Goal: Task Accomplishment & Management: Use online tool/utility

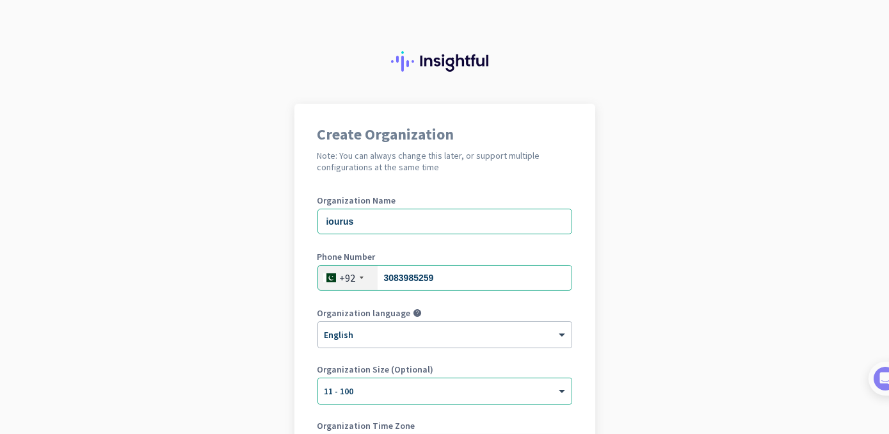
scroll to position [185, 0]
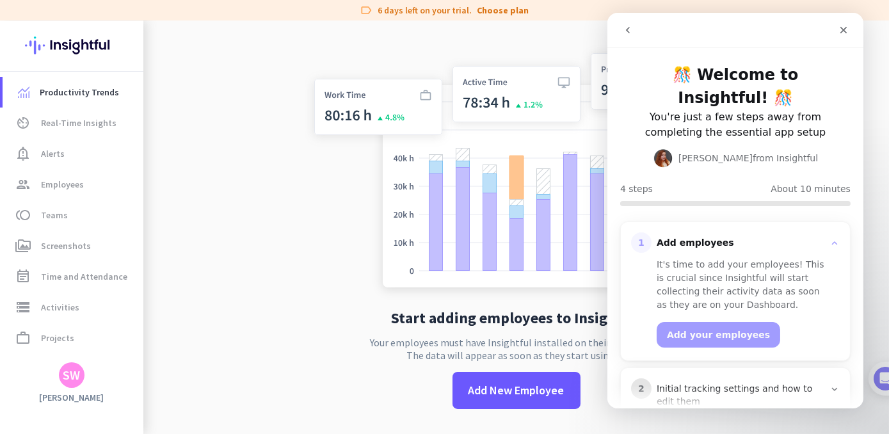
click at [289, 279] on app-no-employees "Start adding employees to Insightful Your employees must have Insightful instal…" at bounding box center [516, 237] width 746 height 434
click at [844, 31] on icon "Close" at bounding box center [843, 30] width 7 height 7
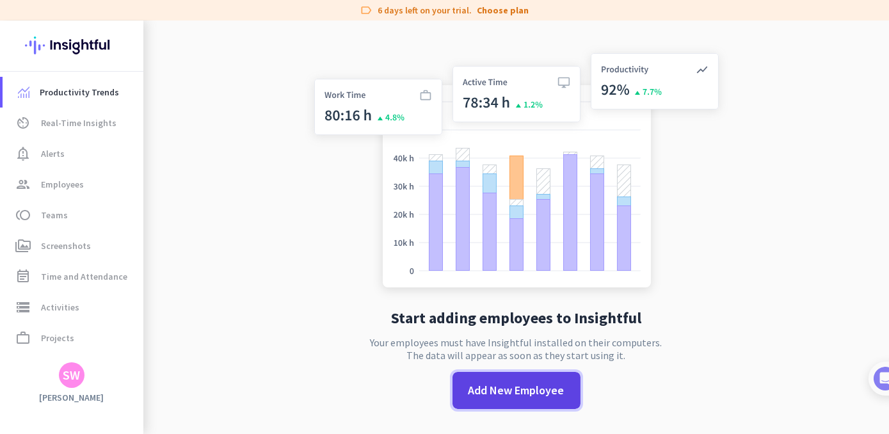
click at [488, 392] on span "Add New Employee" at bounding box center [517, 390] width 96 height 17
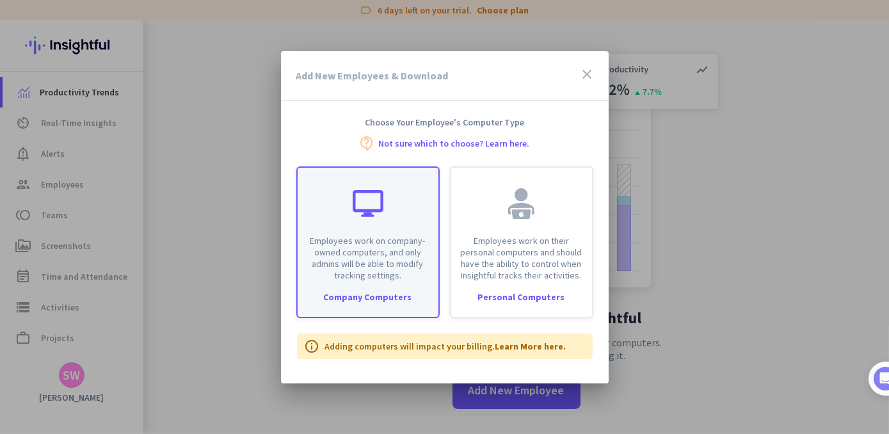
click at [378, 274] on p "Employees work on company-owned computers, and only admins will be able to modi…" at bounding box center [367, 258] width 125 height 46
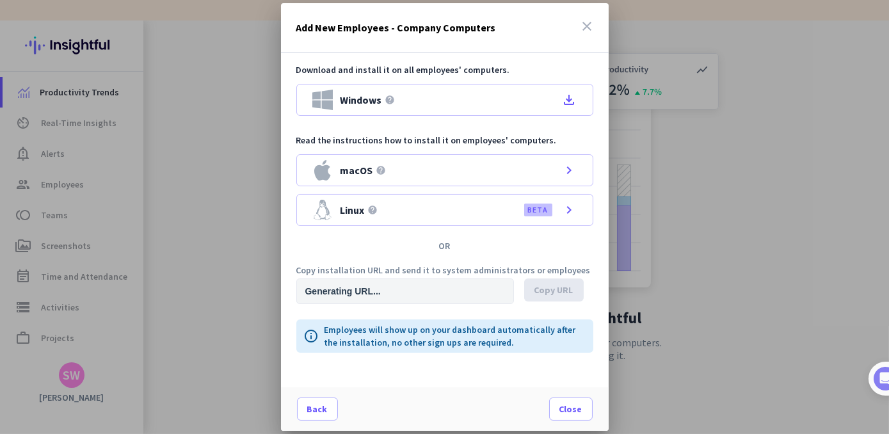
type input "[URL][DOMAIN_NAME]"
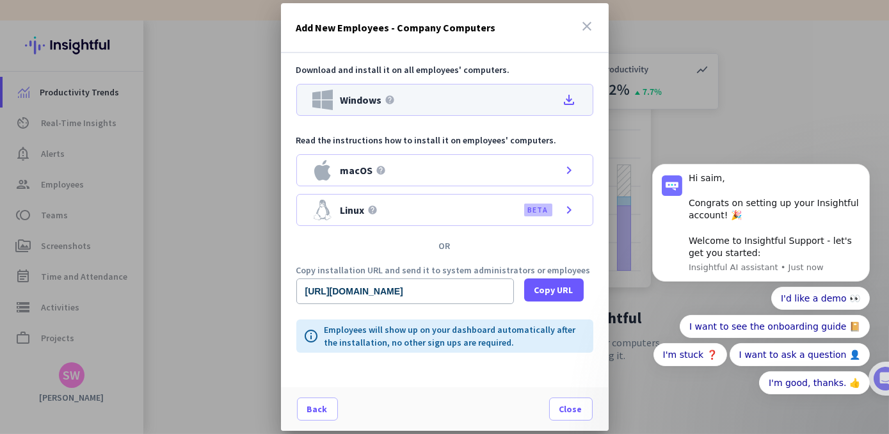
click at [571, 101] on icon "file_download" at bounding box center [569, 99] width 15 height 15
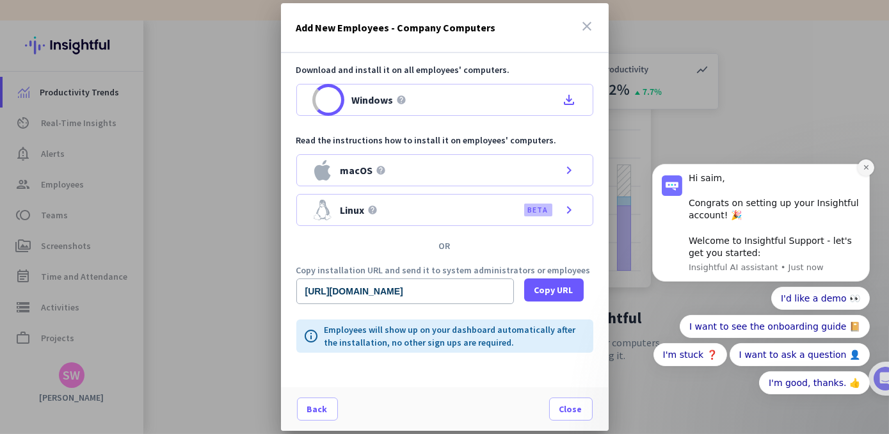
click at [868, 168] on icon "Dismiss notification" at bounding box center [865, 167] width 7 height 7
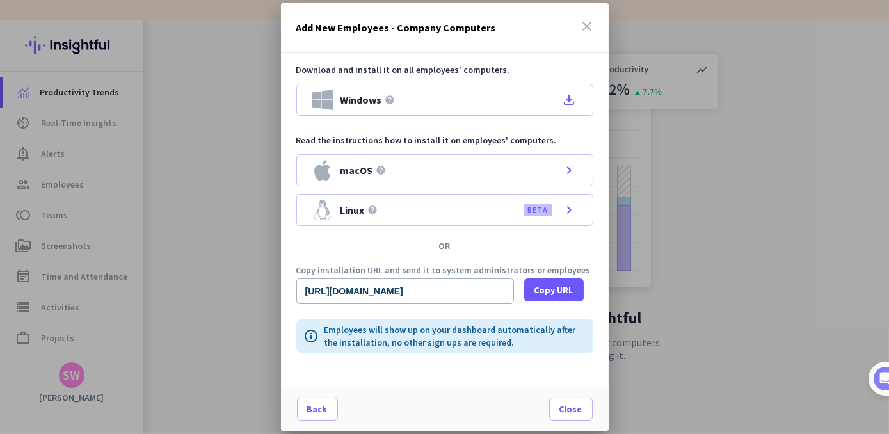
click at [589, 29] on icon "close" at bounding box center [587, 26] width 15 height 15
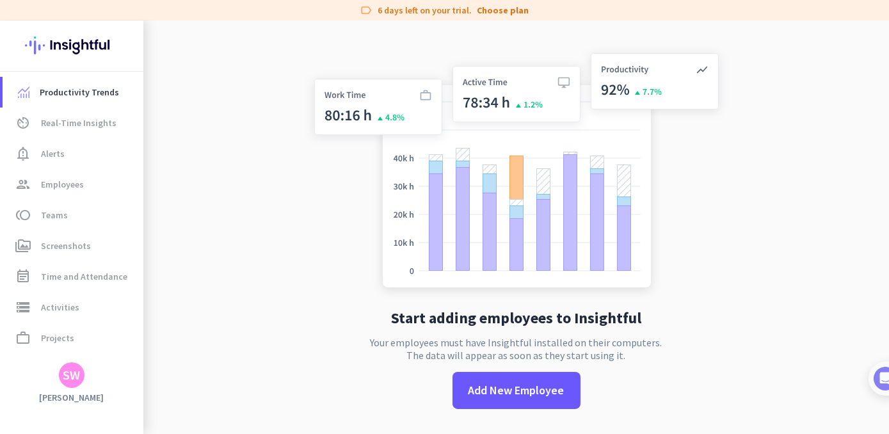
drag, startPoint x: 790, startPoint y: 0, endPoint x: 745, endPoint y: 193, distance: 198.5
click at [745, 193] on app-no-employees "Start adding employees to Insightful Your employees must have Insightful instal…" at bounding box center [516, 237] width 746 height 434
click at [764, 159] on app-no-employees "Start adding employees to Insightful Your employees must have Insightful instal…" at bounding box center [516, 237] width 746 height 434
drag, startPoint x: 827, startPoint y: 1, endPoint x: 849, endPoint y: 111, distance: 113.0
click at [849, 111] on app-no-employees "Start adding employees to Insightful Your employees must have Insightful instal…" at bounding box center [516, 237] width 746 height 434
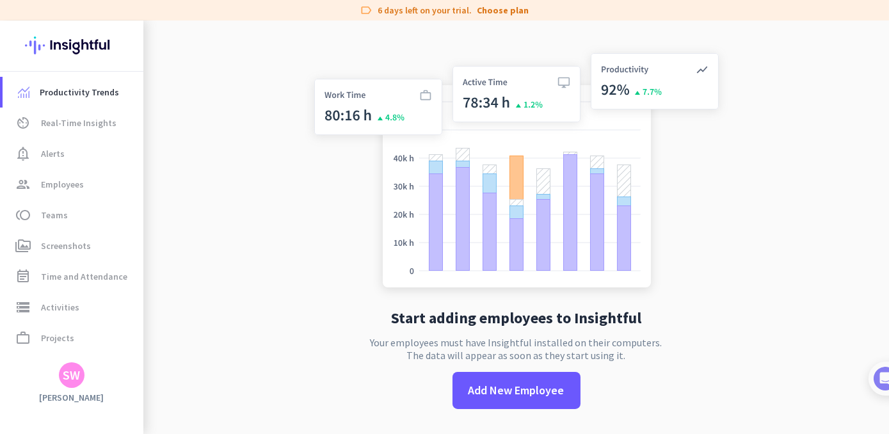
click at [257, 180] on app-no-employees "Start adding employees to Insightful Your employees must have Insightful instal…" at bounding box center [516, 237] width 746 height 434
